Goal: Task Accomplishment & Management: Use online tool/utility

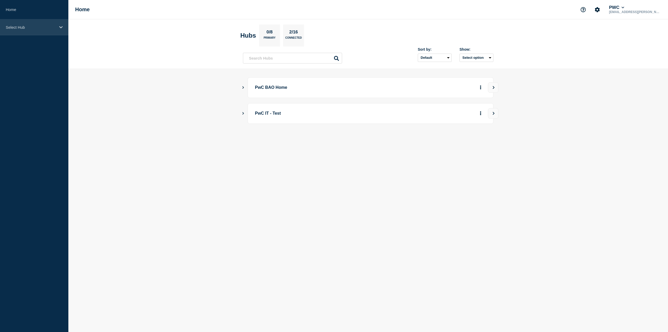
click at [26, 23] on div "Select Hub" at bounding box center [34, 27] width 68 height 16
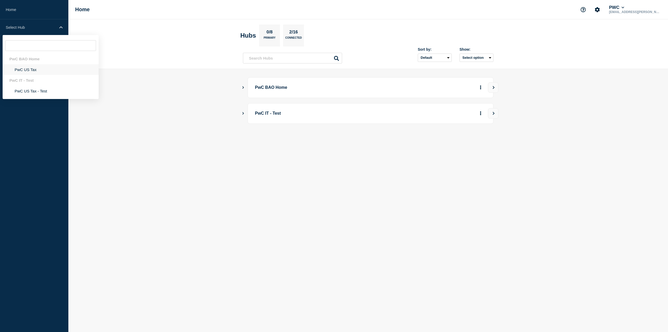
click at [29, 69] on li "PwC US Tax" at bounding box center [51, 69] width 96 height 11
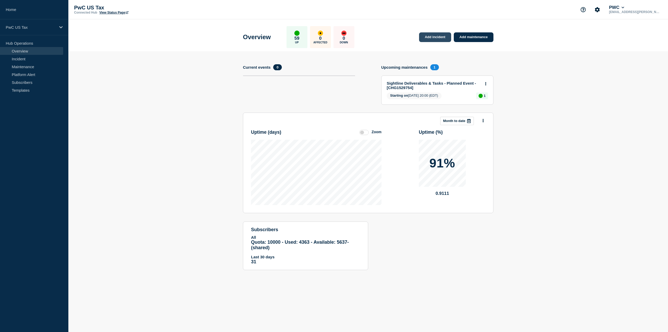
click at [441, 34] on link "Add incident" at bounding box center [435, 37] width 32 height 10
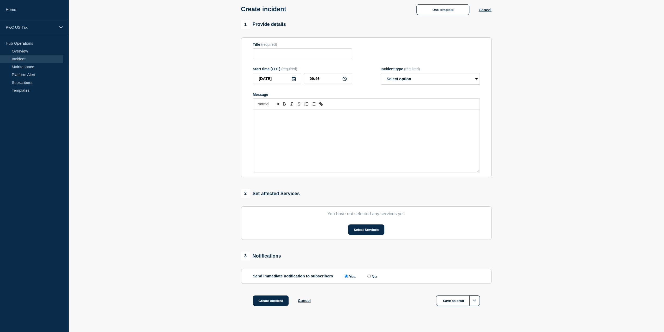
scroll to position [33, 0]
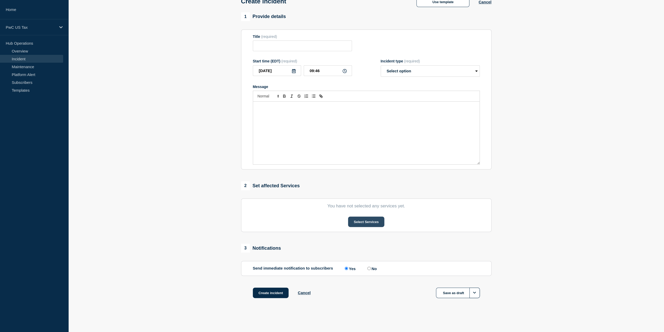
click at [363, 218] on button "Select Services" at bounding box center [366, 221] width 36 height 10
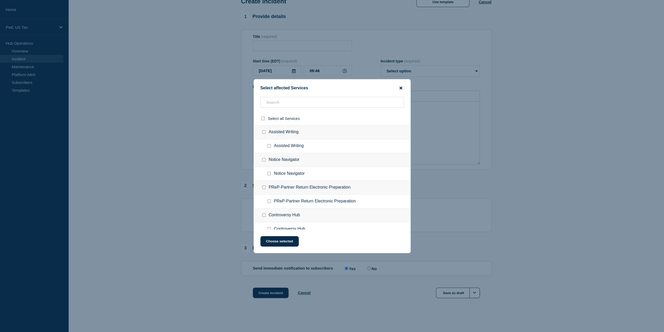
click at [400, 88] on icon "close button" at bounding box center [401, 88] width 3 height 4
